Goal: Task Accomplishment & Management: Use online tool/utility

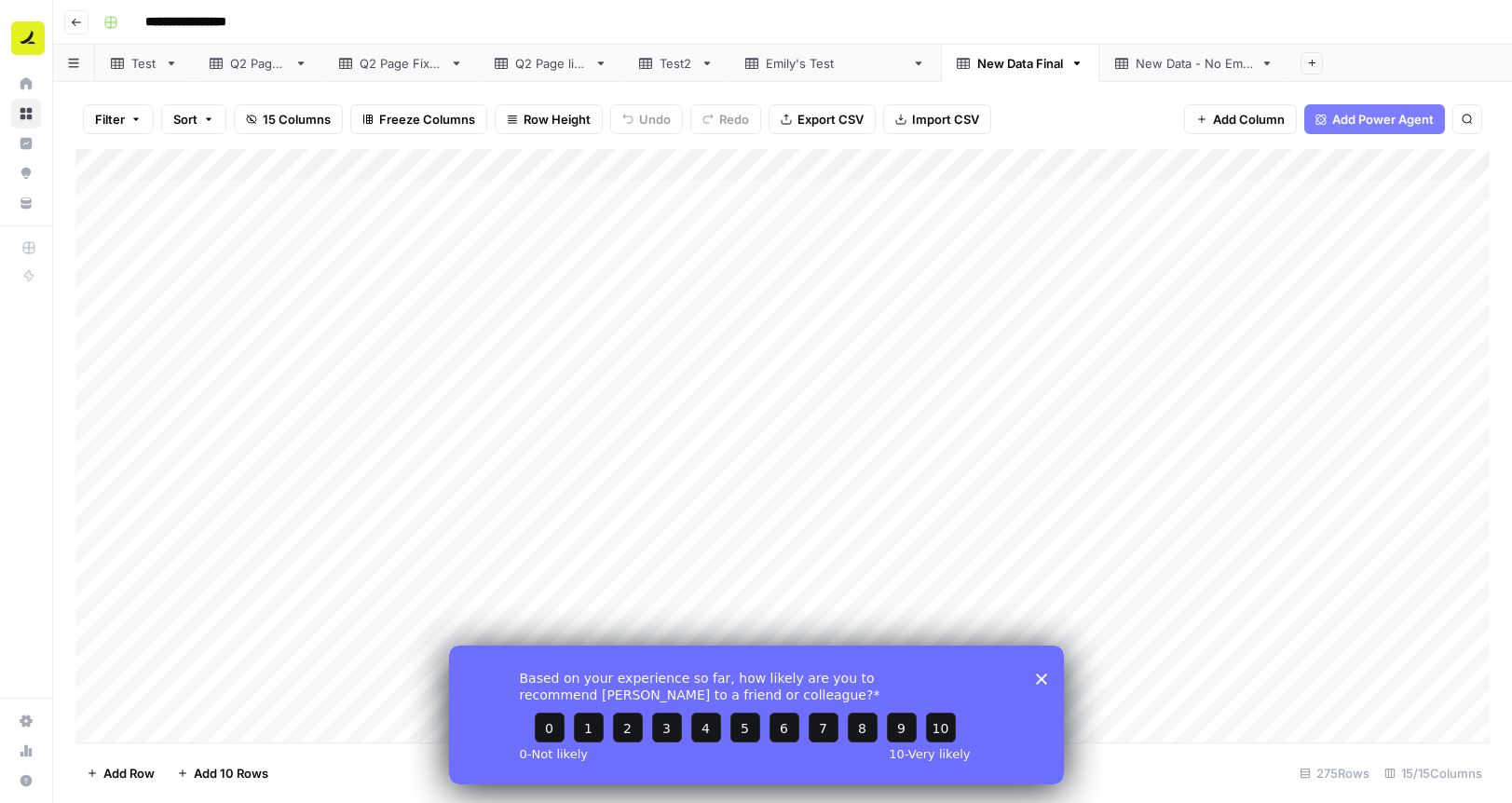
click at [929, 120] on span "Import CSV" at bounding box center [945, 119] width 67 height 19
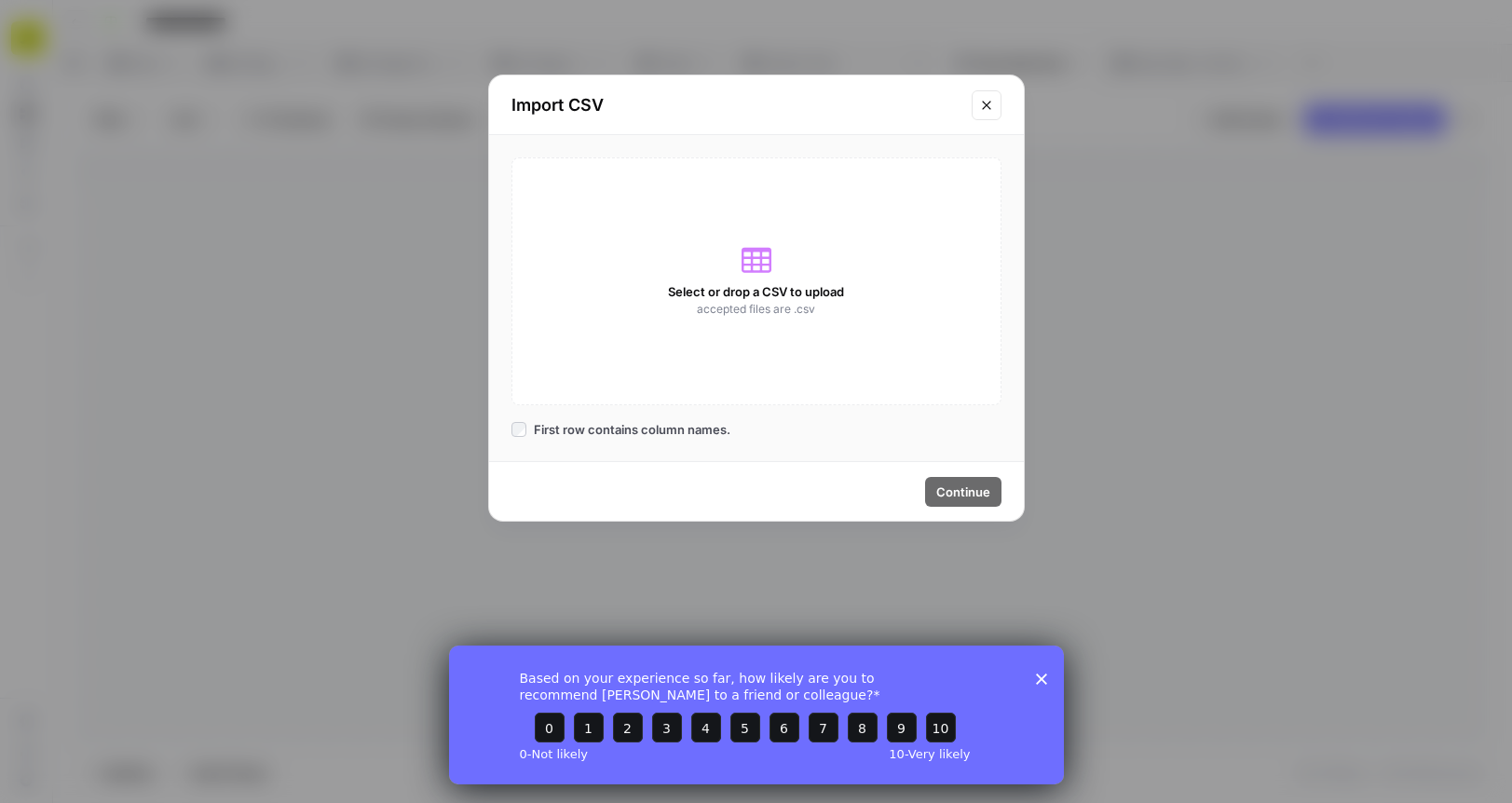
click at [978, 96] on button "Close modal" at bounding box center [986, 105] width 29 height 29
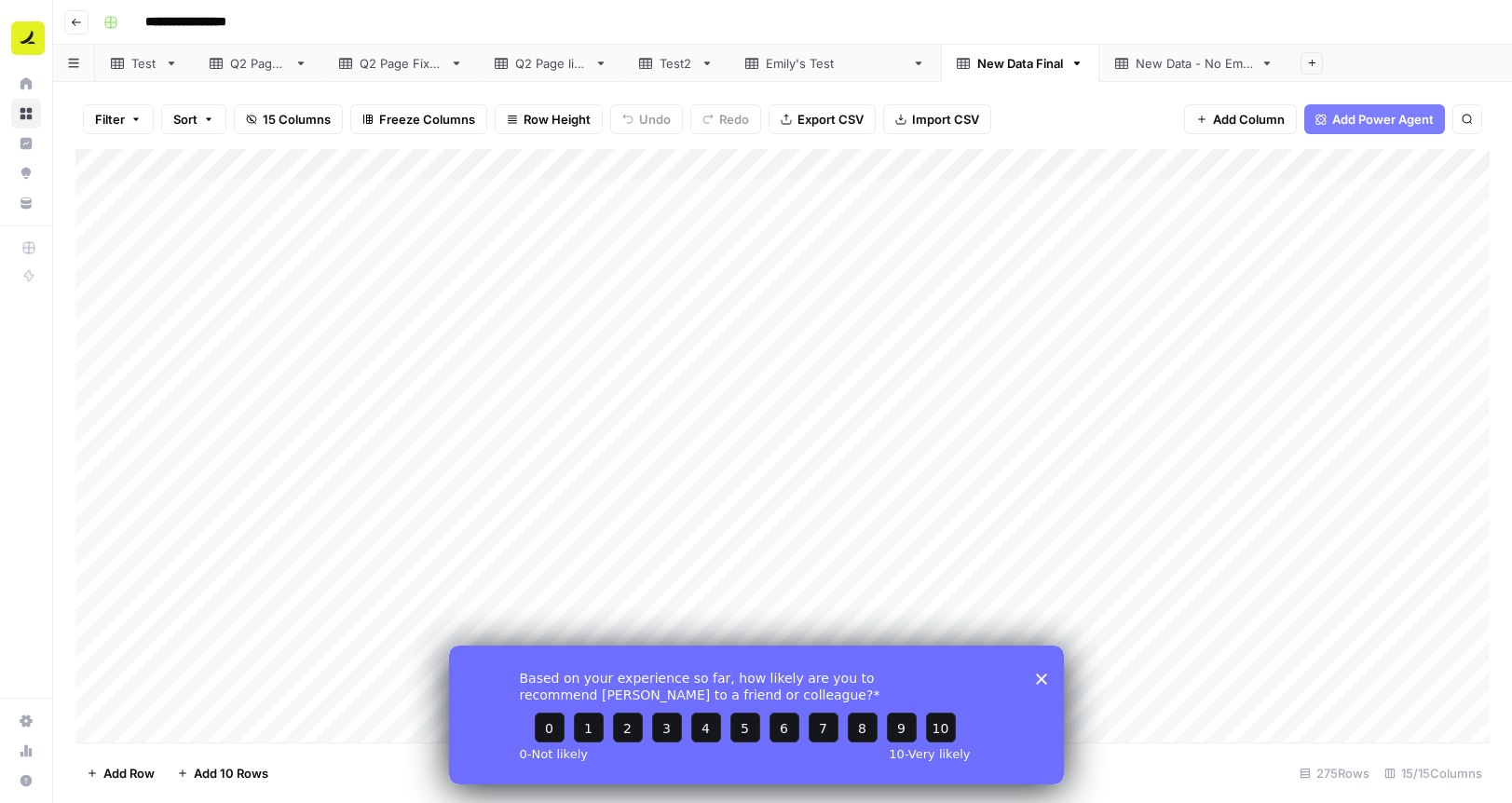
click at [839, 118] on span "Export CSV" at bounding box center [830, 119] width 66 height 19
